Goal: Navigation & Orientation: Understand site structure

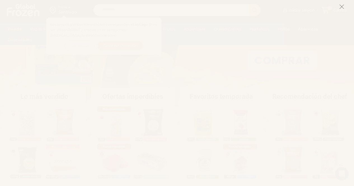
scroll to position [84, 0]
click at [342, 7] on icon at bounding box center [341, 6] width 5 height 5
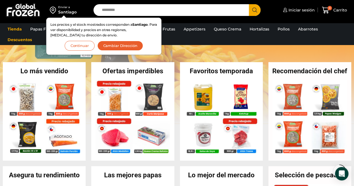
scroll to position [112, 0]
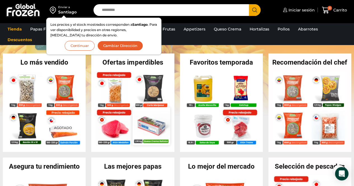
click at [154, 130] on img at bounding box center [151, 125] width 37 height 37
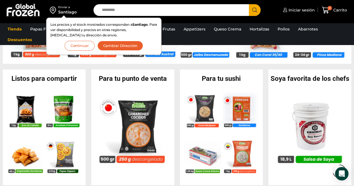
scroll to position [420, 0]
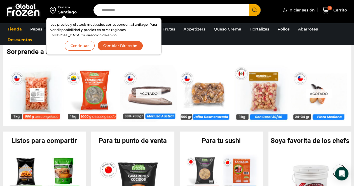
click at [126, 45] on button "Cambiar Dirección" at bounding box center [120, 46] width 46 height 10
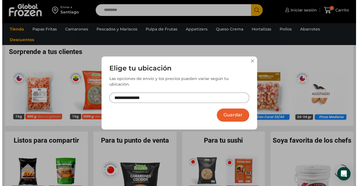
scroll to position [422, 0]
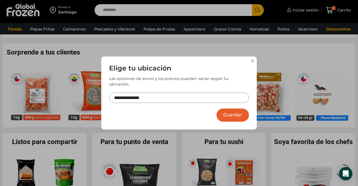
click at [214, 93] on input "**********" at bounding box center [179, 98] width 140 height 10
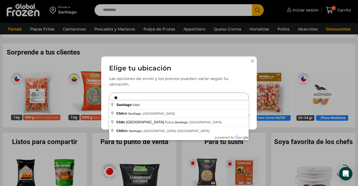
type input "*"
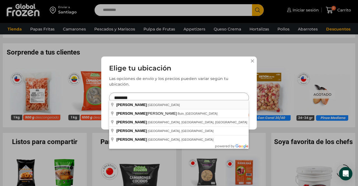
type input "**********"
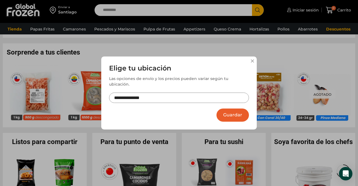
click at [232, 109] on button "Guardar" at bounding box center [233, 115] width 32 height 13
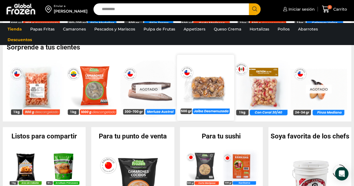
scroll to position [448, 0]
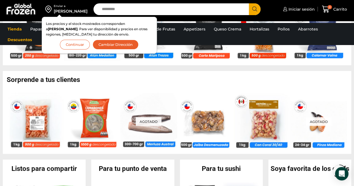
scroll to position [364, 0]
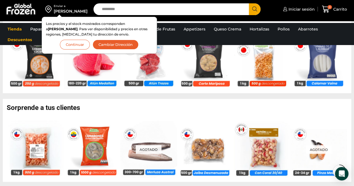
click at [82, 45] on button "Continuar" at bounding box center [75, 45] width 30 height 10
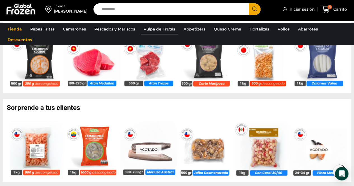
click at [148, 28] on link "Pulpa de Frutas" at bounding box center [159, 29] width 37 height 11
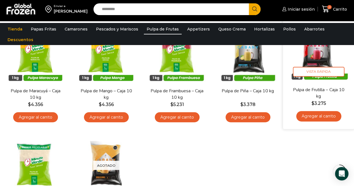
scroll to position [28, 0]
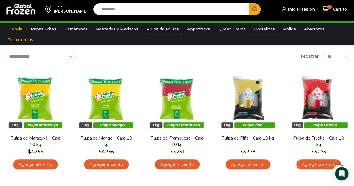
click at [253, 27] on link "Hortalizas" at bounding box center [264, 29] width 26 height 11
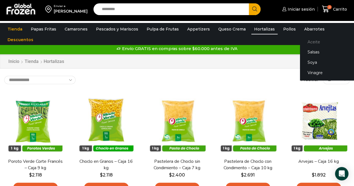
click at [303, 41] on link "Aceite" at bounding box center [335, 42] width 70 height 10
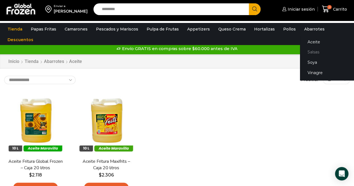
click at [300, 53] on link "Salsas" at bounding box center [335, 52] width 70 height 10
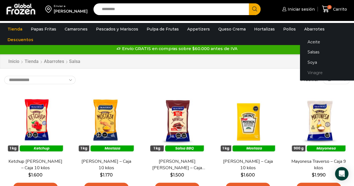
click at [308, 72] on link "Vinagre" at bounding box center [335, 73] width 70 height 10
